Goal: Task Accomplishment & Management: Use online tool/utility

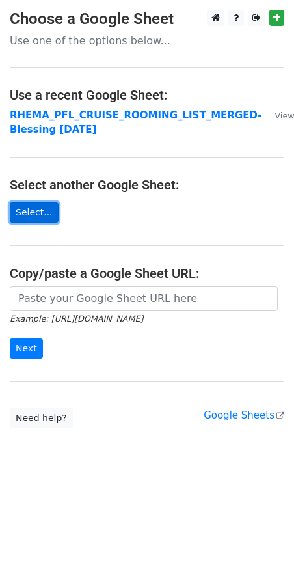
click at [25, 207] on link "Select..." at bounding box center [34, 212] width 49 height 20
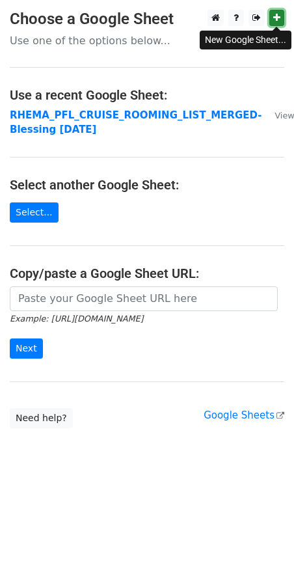
click at [279, 16] on icon at bounding box center [276, 17] width 7 height 9
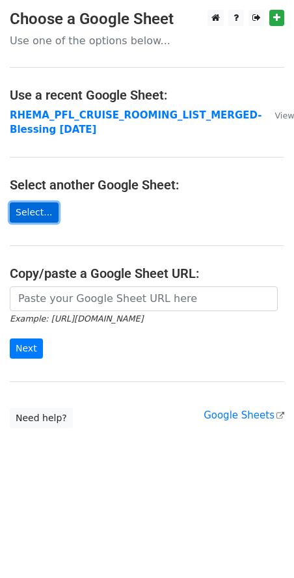
click at [29, 211] on link "Select..." at bounding box center [34, 212] width 49 height 20
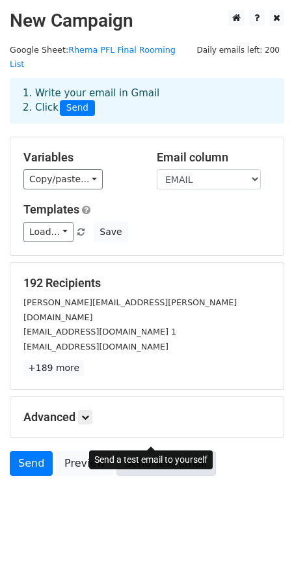
click at [141, 451] on link "Send Test Email" at bounding box center [166, 463] width 99 height 25
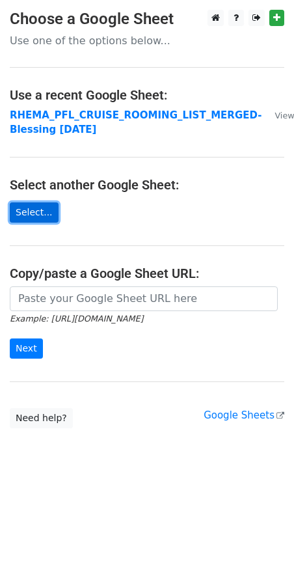
click at [27, 213] on link "Select..." at bounding box center [34, 212] width 49 height 20
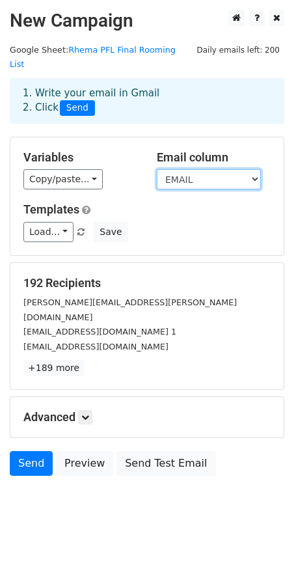
click at [222, 169] on select "GROUP-ID BKGNO TRAVEL WITH CATEGORY CABIN-NO OCCUPANCY LASTNAME FIRSTNAME SEX P…" at bounding box center [209, 179] width 104 height 20
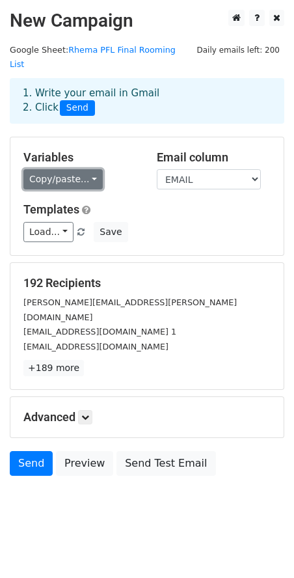
click at [84, 169] on link "Copy/paste..." at bounding box center [62, 179] width 79 height 20
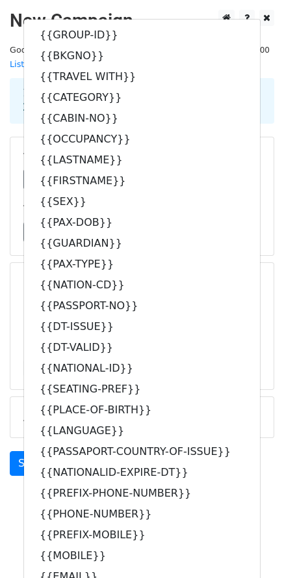
click at [253, 223] on div "Load... Webinar Invitation Order Confirmation Trial Expiration Warning Newslett…" at bounding box center [142, 232] width 257 height 20
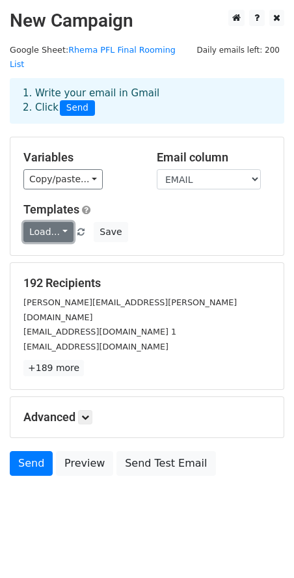
click at [61, 222] on link "Load..." at bounding box center [48, 232] width 50 height 20
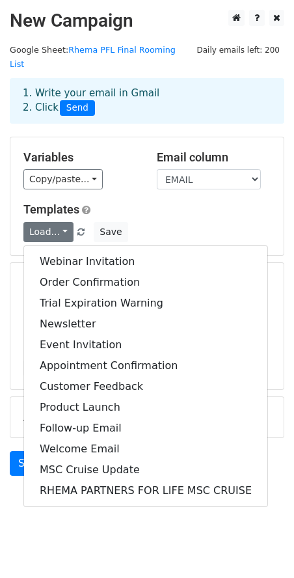
click at [169, 222] on div "Load... Webinar Invitation Order Confirmation Trial Expiration Warning Newslett…" at bounding box center [147, 232] width 267 height 20
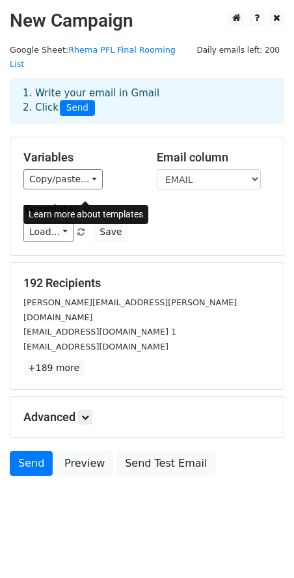
click at [85, 205] on span at bounding box center [86, 210] width 8 height 10
click at [170, 202] on h5 "Templates" at bounding box center [146, 209] width 247 height 14
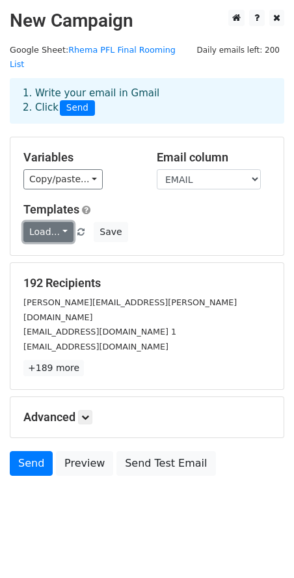
click at [55, 222] on link "Load..." at bounding box center [48, 232] width 50 height 20
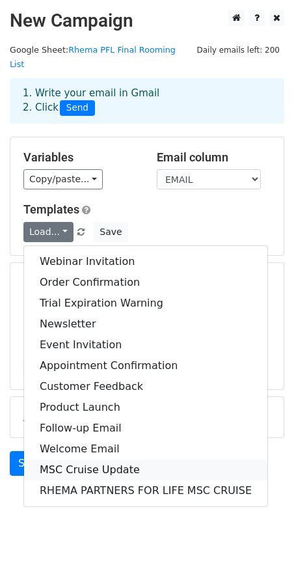
click at [100, 460] on link "MSC Cruise Update" at bounding box center [145, 470] width 243 height 21
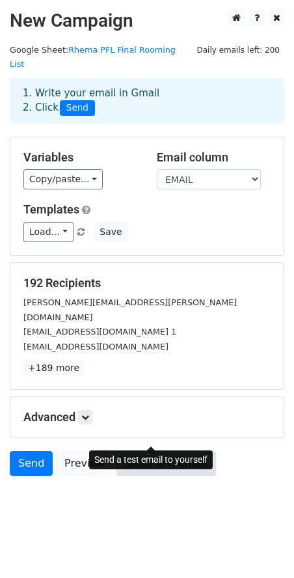
click at [152, 451] on link "Send Test Email" at bounding box center [166, 463] width 99 height 25
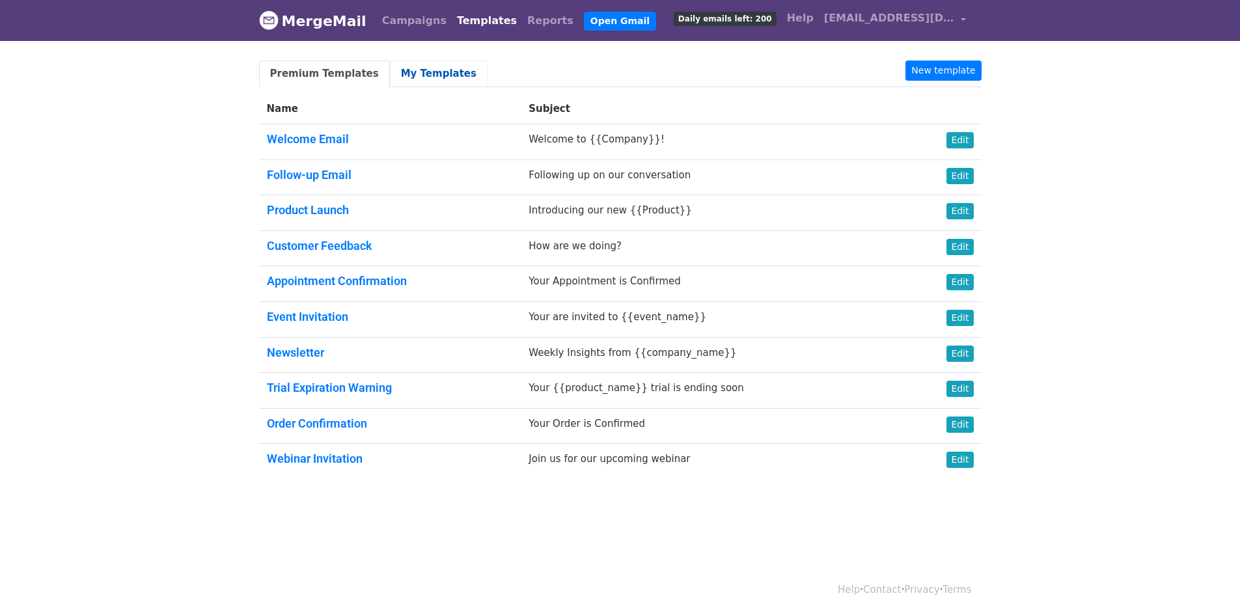
click at [423, 77] on link "My Templates" at bounding box center [439, 74] width 98 height 27
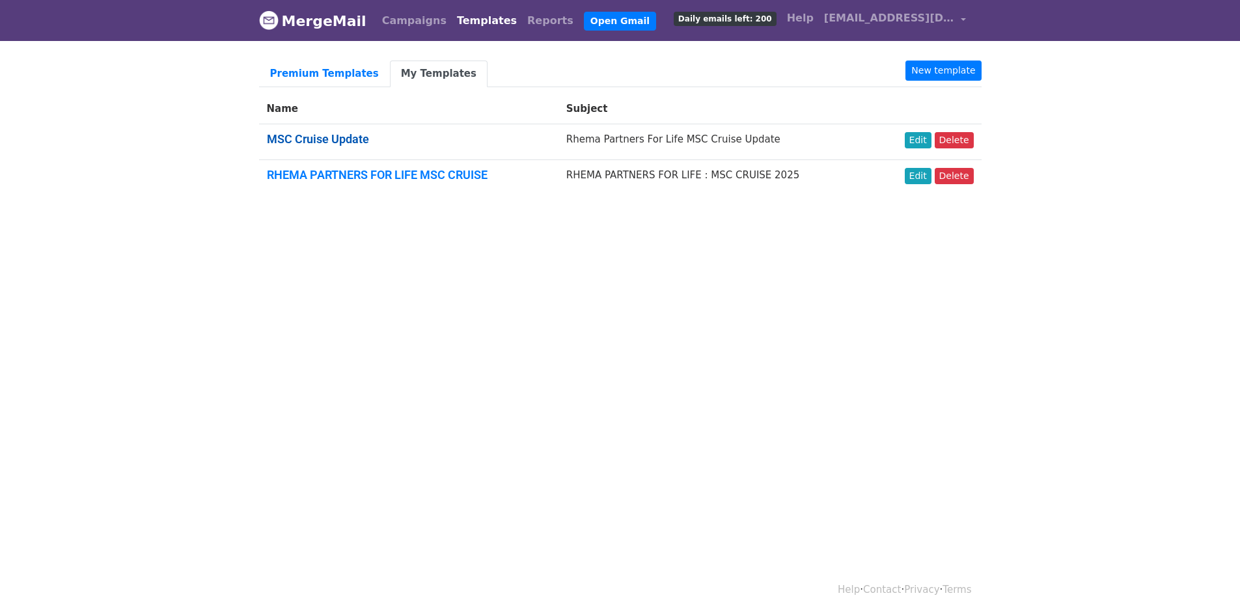
click at [311, 137] on link "MSC Cruise Update" at bounding box center [318, 139] width 102 height 14
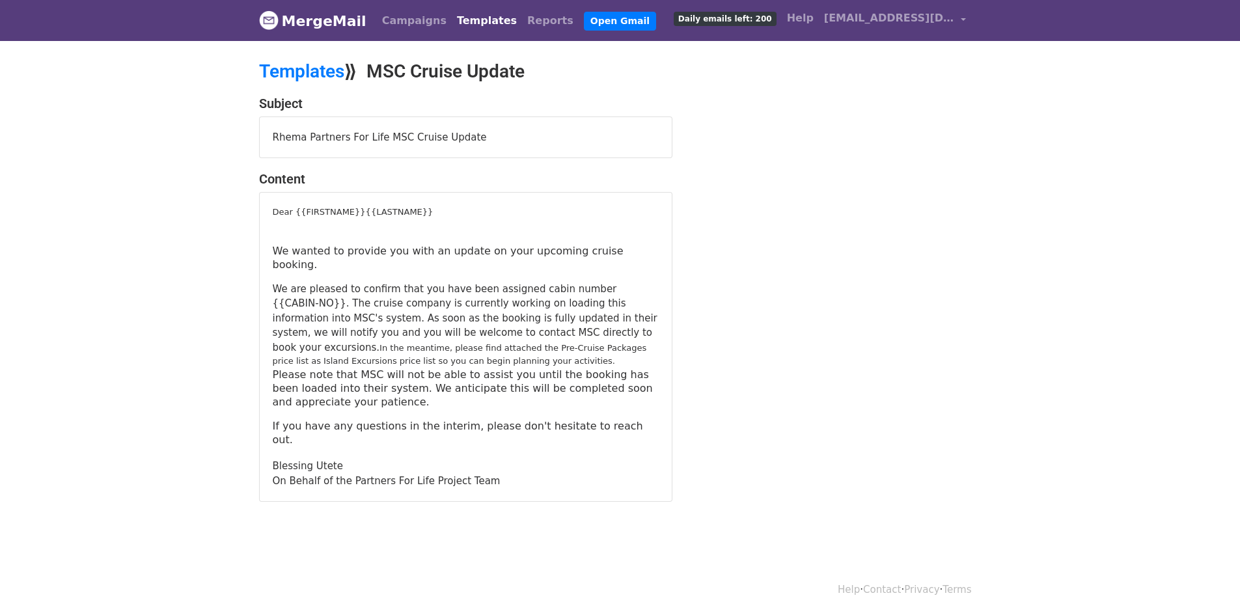
click at [344, 212] on div "Dear {{FIRSTNAME}}{{LASTNAME}}" at bounding box center [466, 212] width 386 height 13
click at [348, 211] on div "Dear {{FIRSTNAME}}{{LASTNAME}}" at bounding box center [466, 212] width 386 height 13
click at [432, 219] on div at bounding box center [466, 225] width 386 height 13
click at [346, 211] on div "Dear {{FIRSTNAME}}{{LASTNAME}}" at bounding box center [466, 212] width 386 height 13
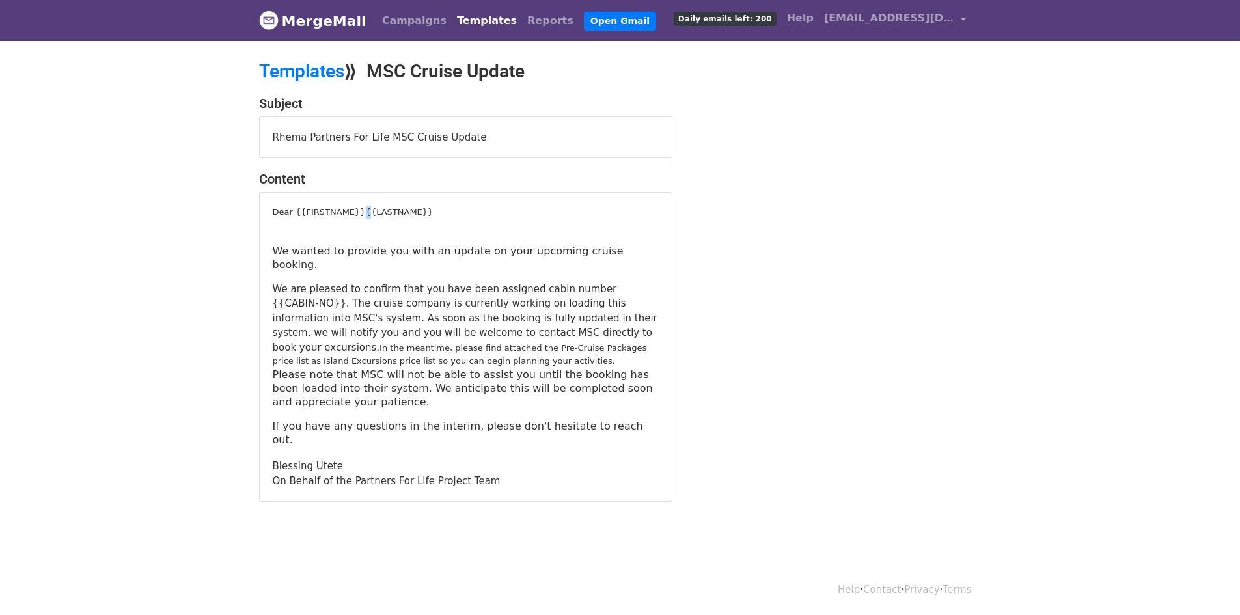
click at [346, 211] on div "Dear {{FIRSTNAME}}{{LASTNAME}}" at bounding box center [466, 212] width 386 height 13
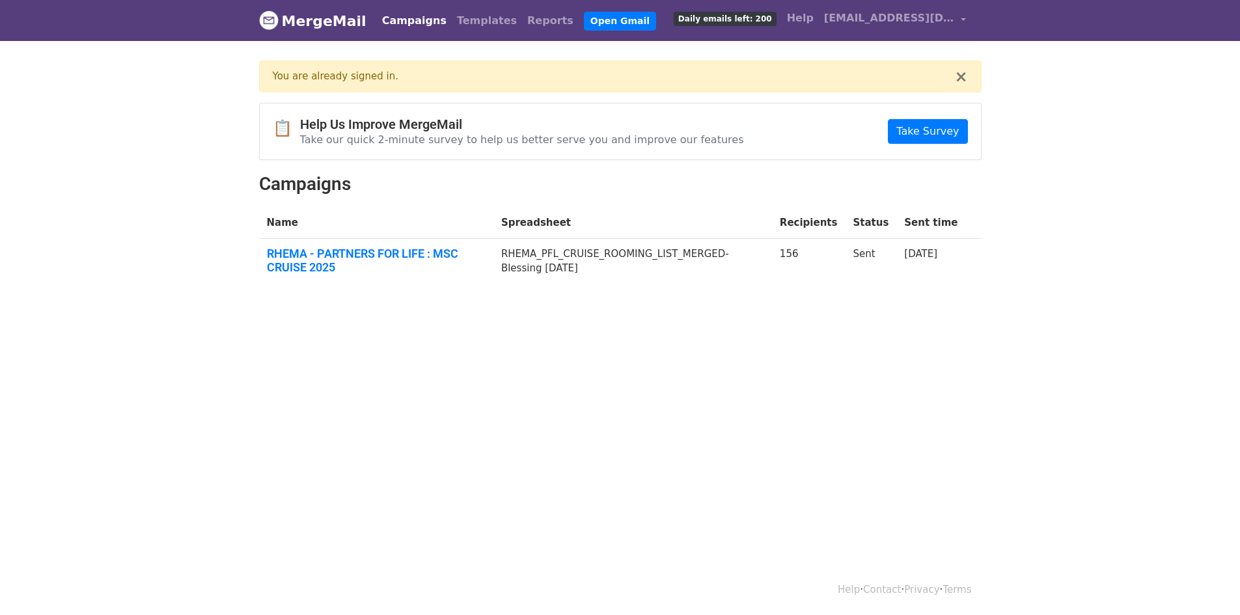
click at [956, 76] on div "× You are already signed in." at bounding box center [620, 77] width 723 height 32
click at [962, 76] on button "×" at bounding box center [960, 77] width 13 height 16
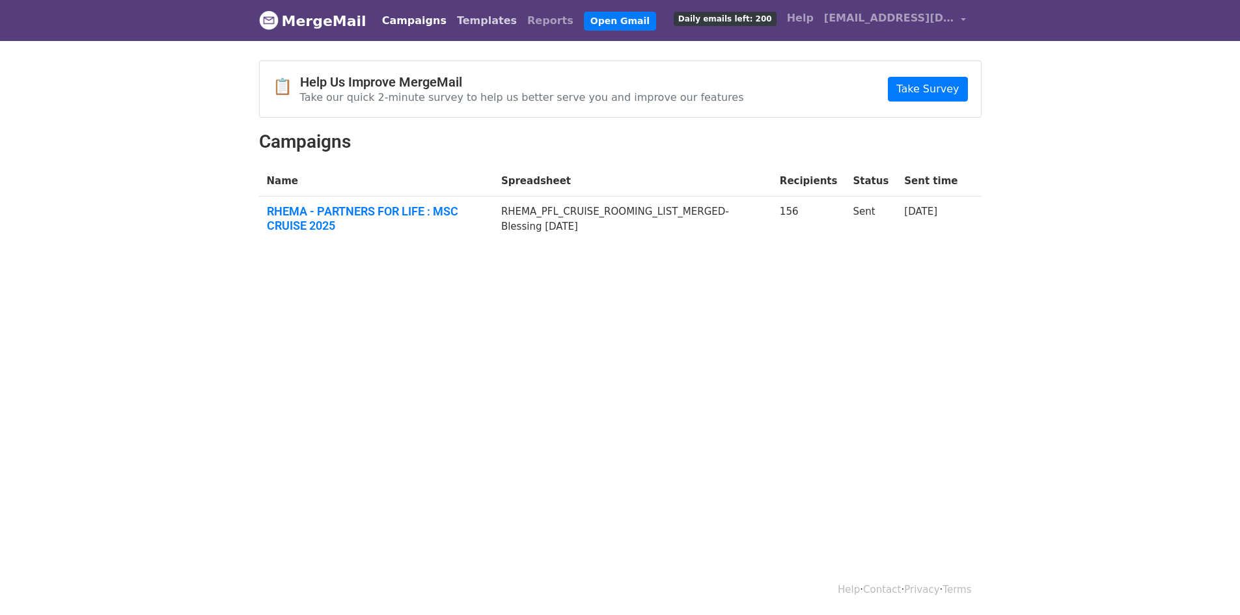
click at [462, 25] on link "Templates" at bounding box center [487, 21] width 70 height 26
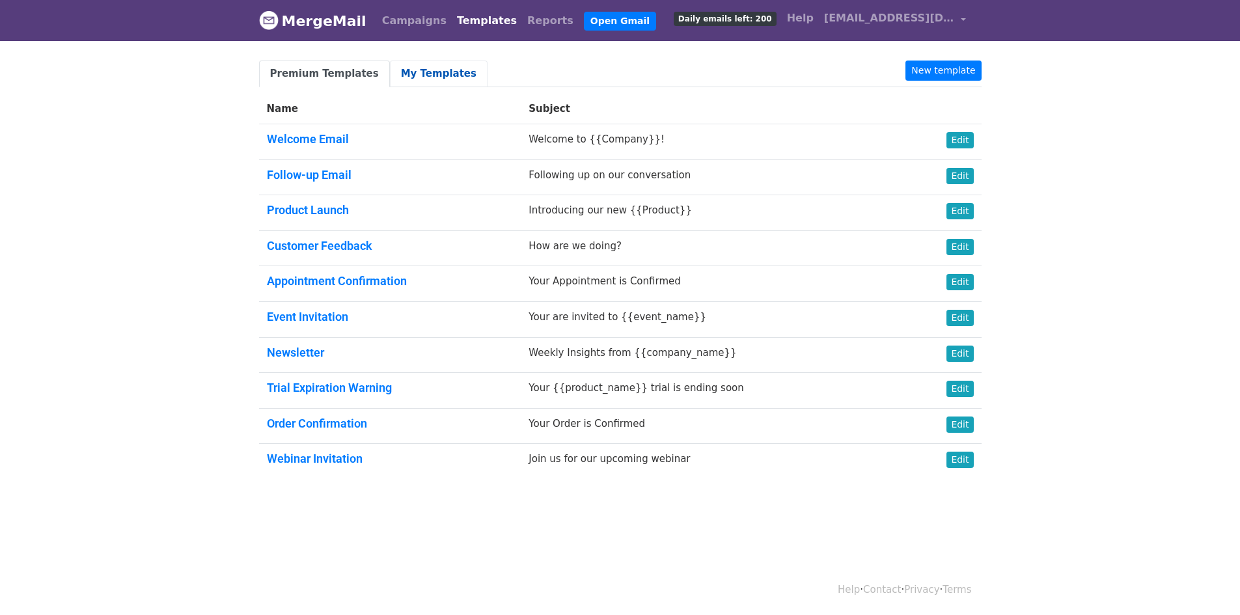
click at [408, 68] on link "My Templates" at bounding box center [439, 74] width 98 height 27
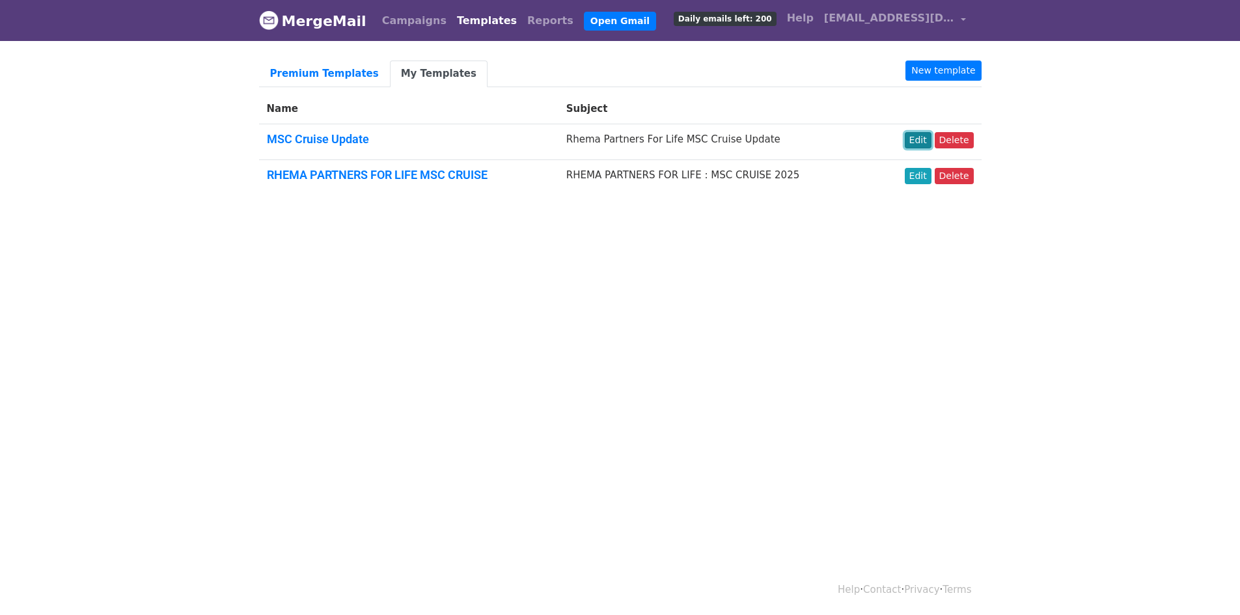
click at [913, 135] on link "Edit" at bounding box center [918, 140] width 27 height 16
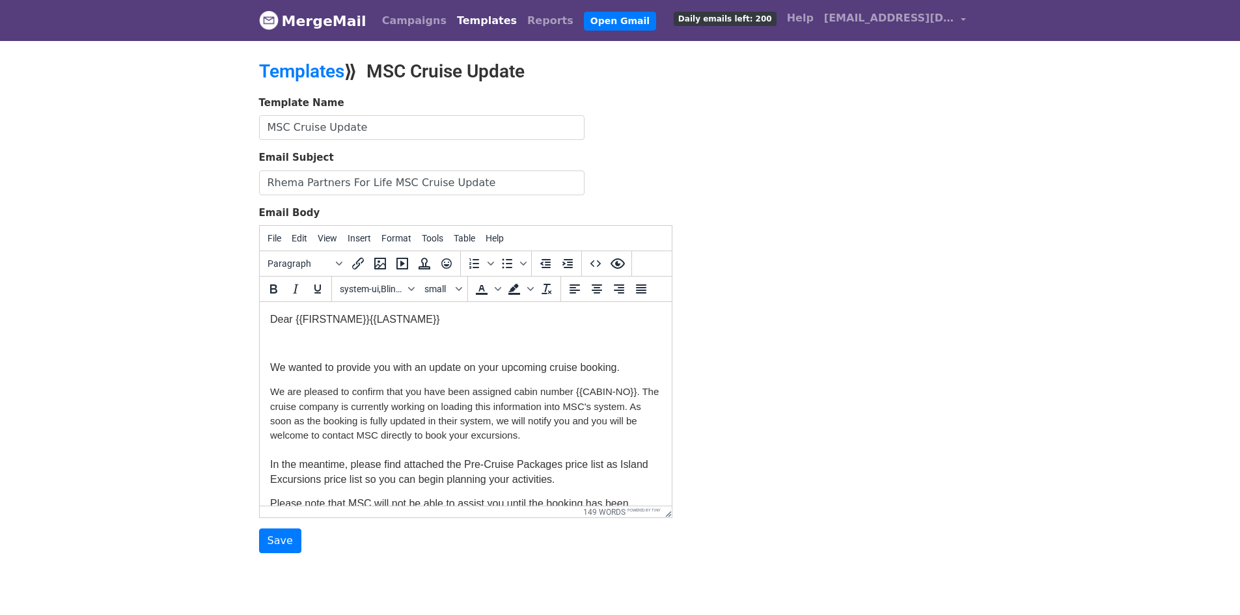
click at [265, 337] on html "Dear {{FIRSTNAME}}{{LASTNAME}} We wanted to provide you with an update on your …" at bounding box center [465, 464] width 412 height 324
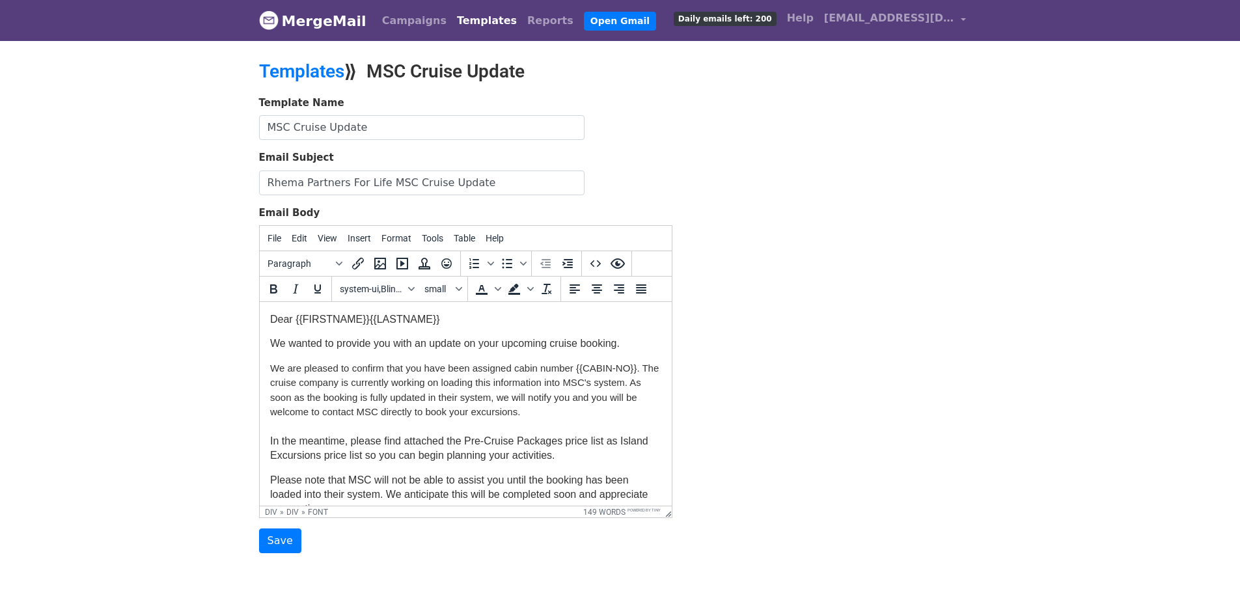
click at [369, 320] on font "Dear {{FIRSTNAME}}{{LASTNAME}}" at bounding box center [355, 319] width 170 height 11
click at [277, 538] on input "Save" at bounding box center [280, 541] width 42 height 25
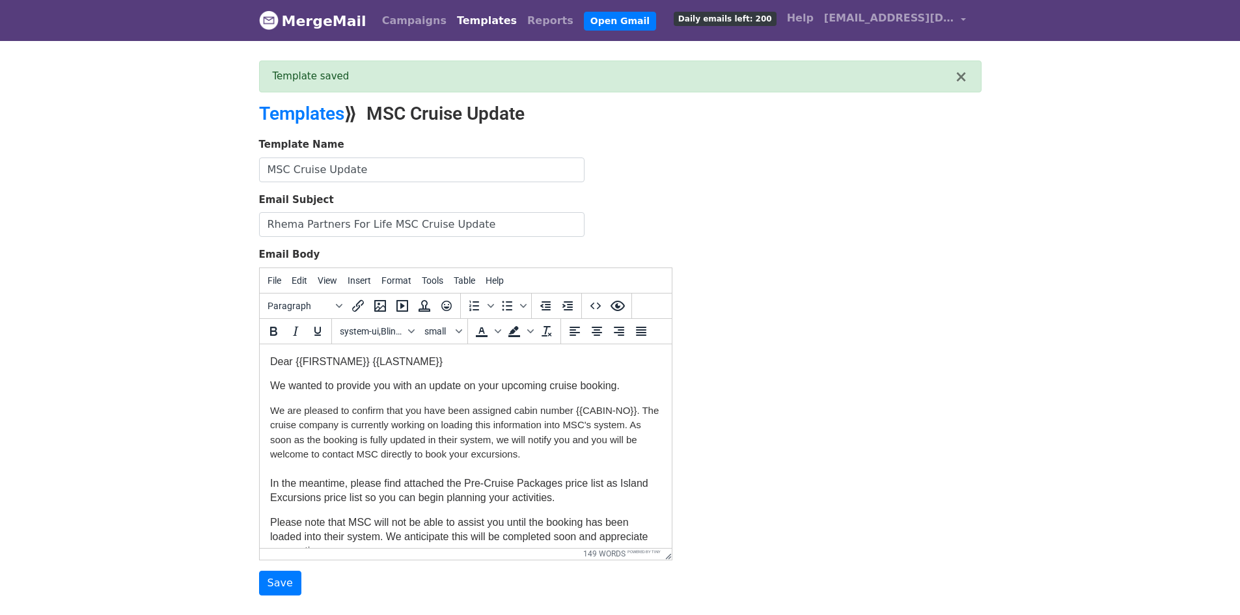
scroll to position [65, 0]
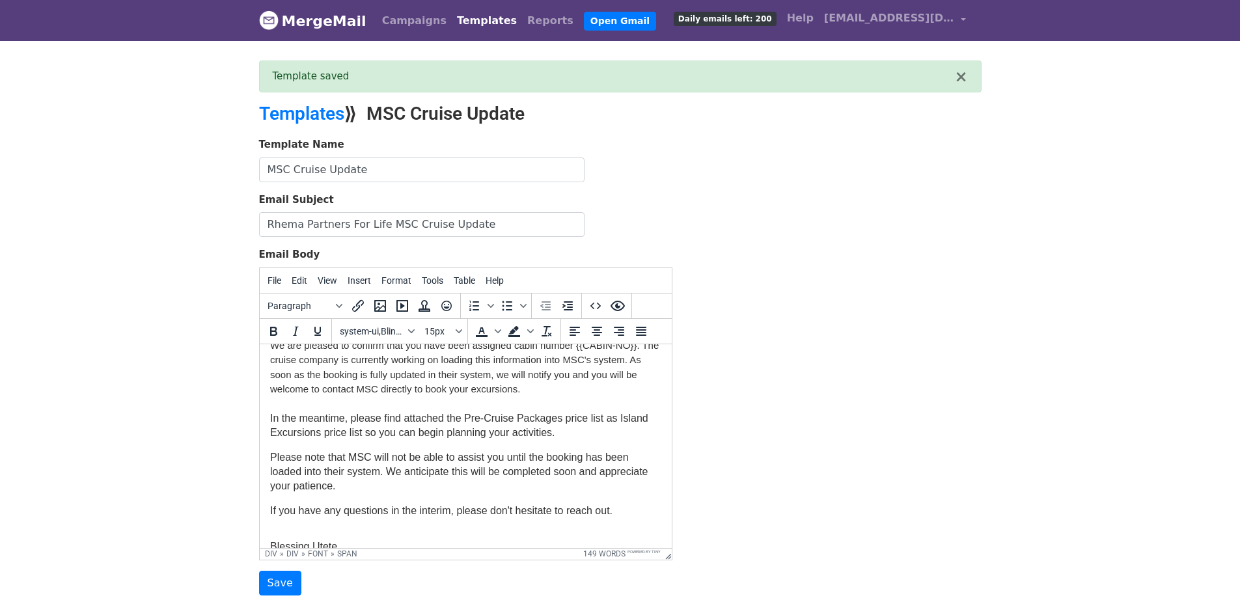
click at [291, 363] on span "We are pleased to confirm that you have been assigned cabin number {{CABIN-NO}}…" at bounding box center [464, 366] width 389 height 55
click at [288, 359] on span "We are pleased to confirm that you have been assigned cabin number {{CABIN-NO}}…" at bounding box center [464, 366] width 389 height 55
drag, startPoint x: 590, startPoint y: 359, endPoint x: 624, endPoint y: 365, distance: 34.2
click at [593, 359] on span "We are pleased to confirm that you have been assigned cabin number {{CABIN-NO}}…" at bounding box center [463, 366] width 387 height 55
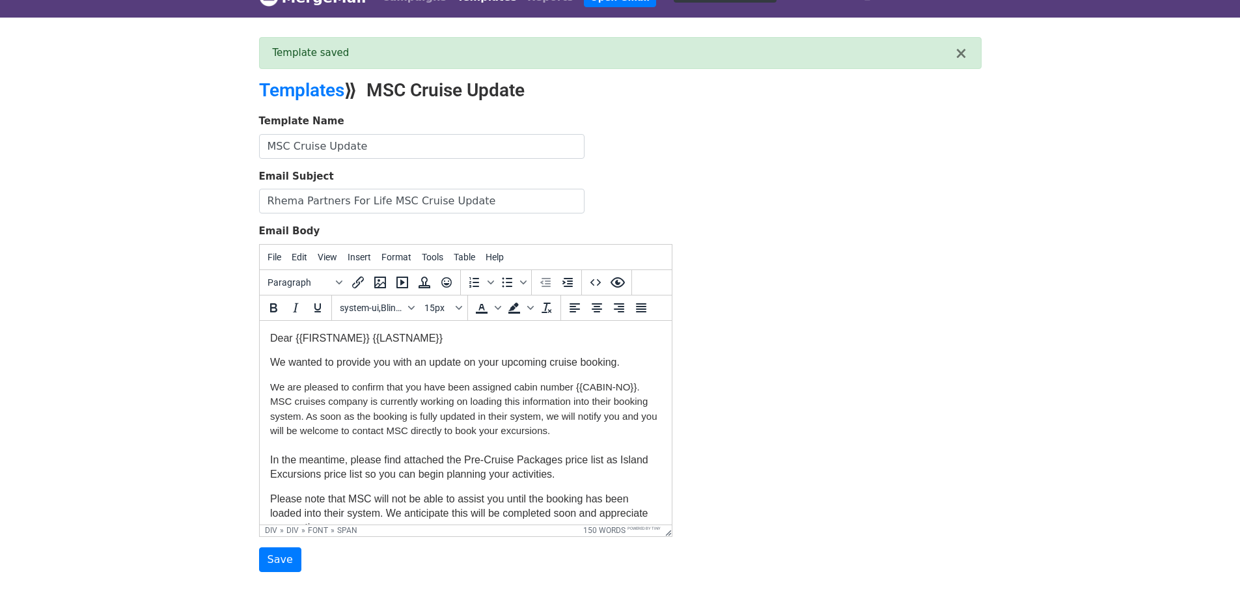
scroll to position [0, 0]
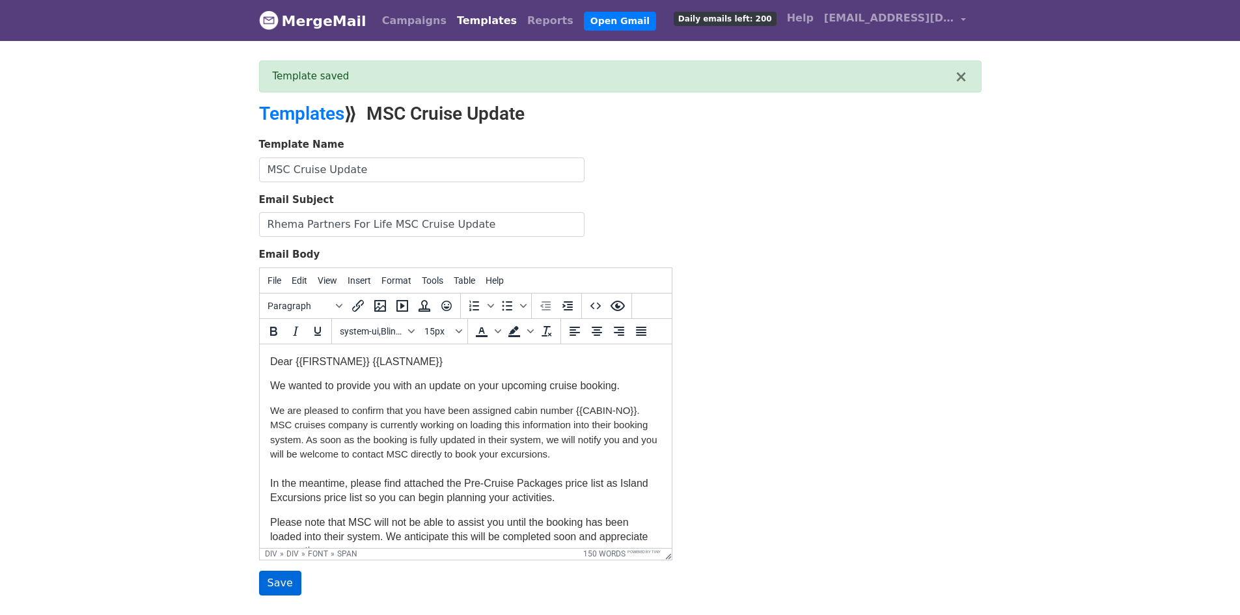
click at [273, 583] on input "Save" at bounding box center [280, 583] width 42 height 25
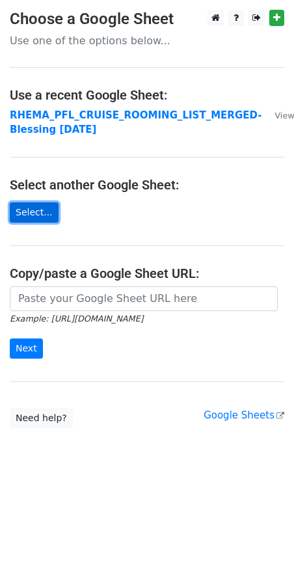
click at [27, 210] on link "Select..." at bounding box center [34, 212] width 49 height 20
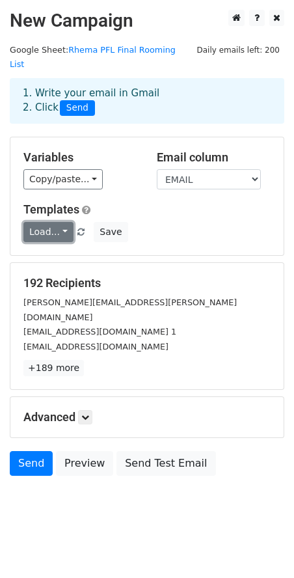
click at [48, 222] on link "Load..." at bounding box center [48, 232] width 50 height 20
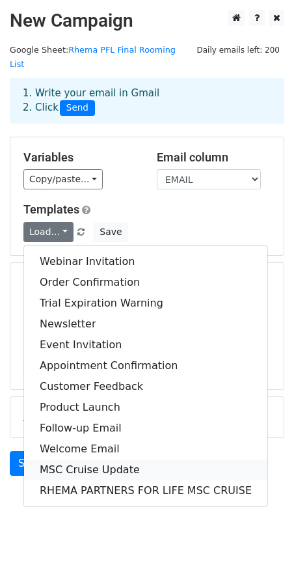
click at [88, 460] on link "MSC Cruise Update" at bounding box center [145, 470] width 243 height 21
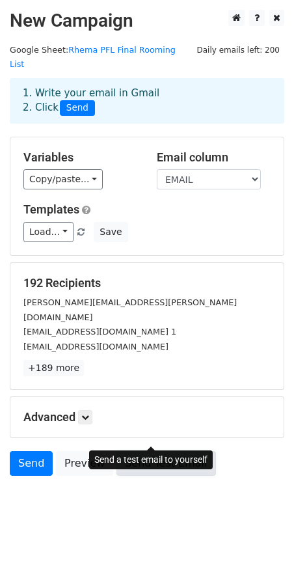
click at [124, 451] on link "Send Test Email" at bounding box center [166, 463] width 99 height 25
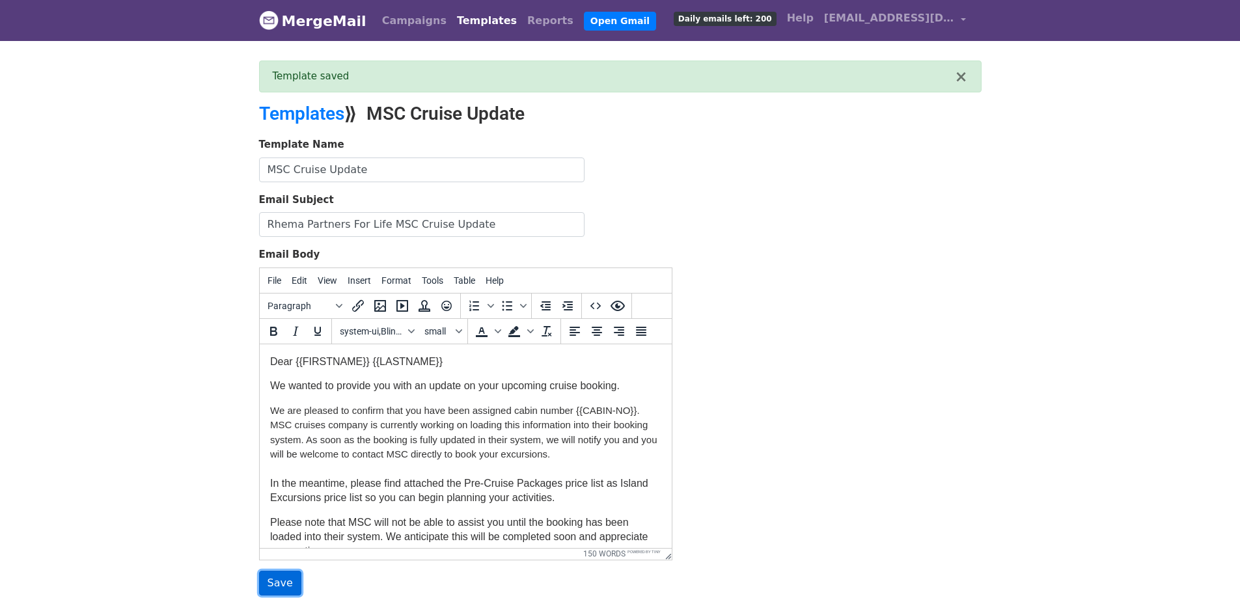
click at [275, 577] on input "Save" at bounding box center [280, 583] width 42 height 25
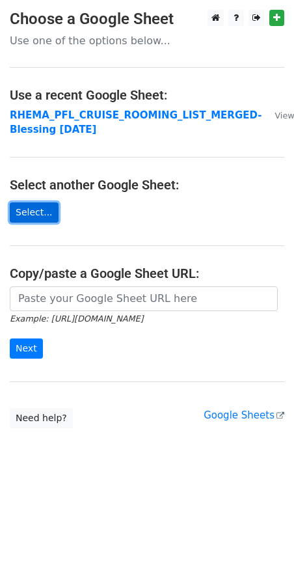
click at [30, 207] on link "Select..." at bounding box center [34, 212] width 49 height 20
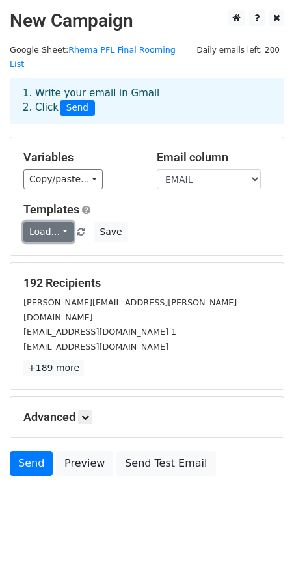
click at [64, 222] on link "Load..." at bounding box center [48, 232] width 50 height 20
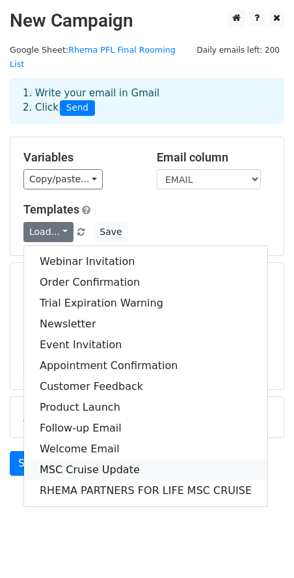
click at [72, 460] on link "MSC Cruise Update" at bounding box center [145, 470] width 243 height 21
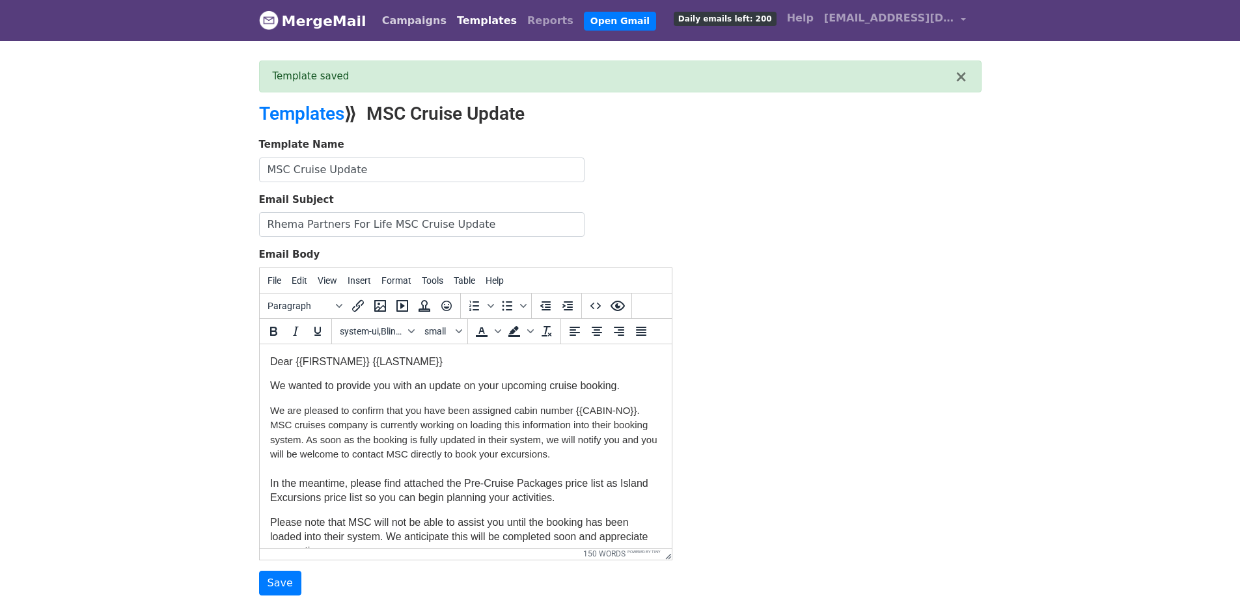
click at [389, 21] on link "Campaigns" at bounding box center [414, 21] width 75 height 26
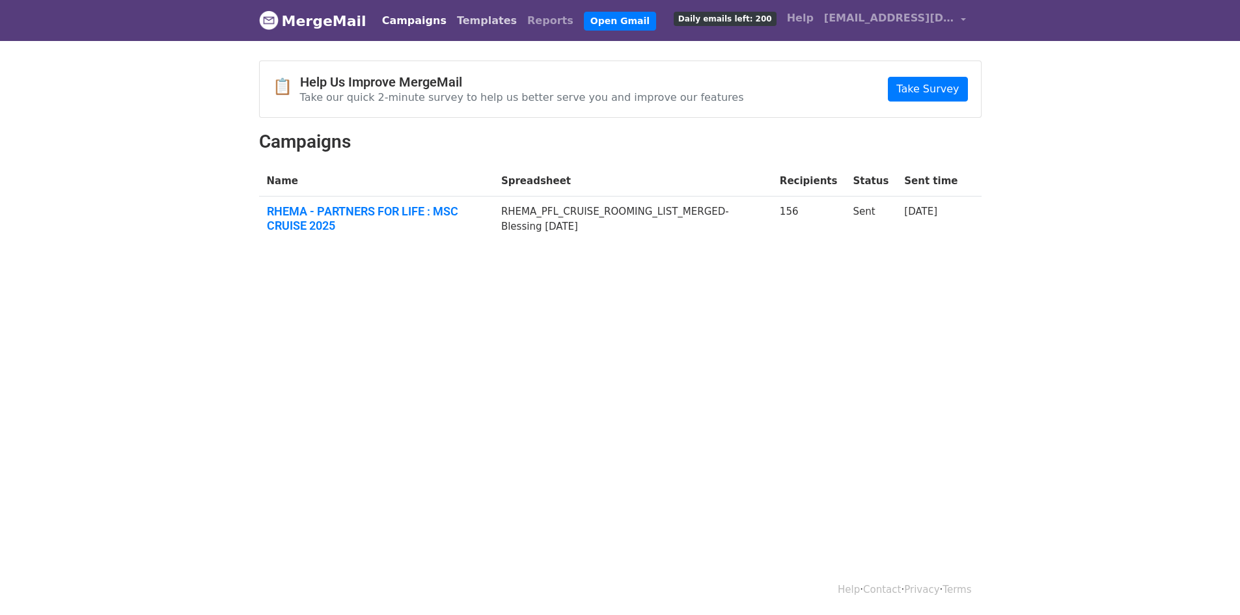
click at [464, 21] on link "Templates" at bounding box center [487, 21] width 70 height 26
